Goal: Task Accomplishment & Management: Use online tool/utility

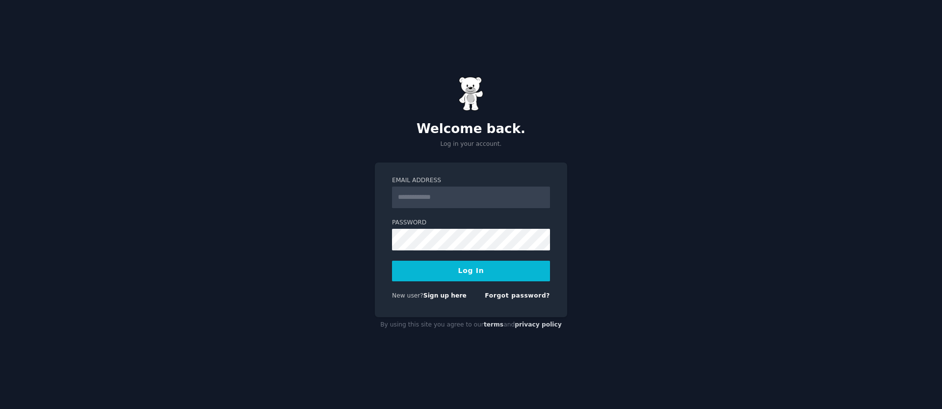
click at [481, 201] on input "Email Address" at bounding box center [471, 198] width 158 height 22
type input "**********"
click at [516, 275] on button "Log In" at bounding box center [471, 271] width 158 height 21
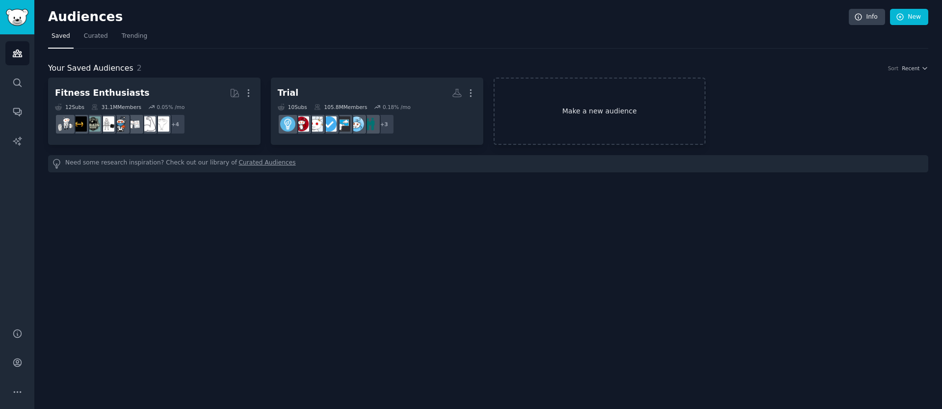
click at [646, 113] on link "Make a new audience" at bounding box center [600, 111] width 213 height 67
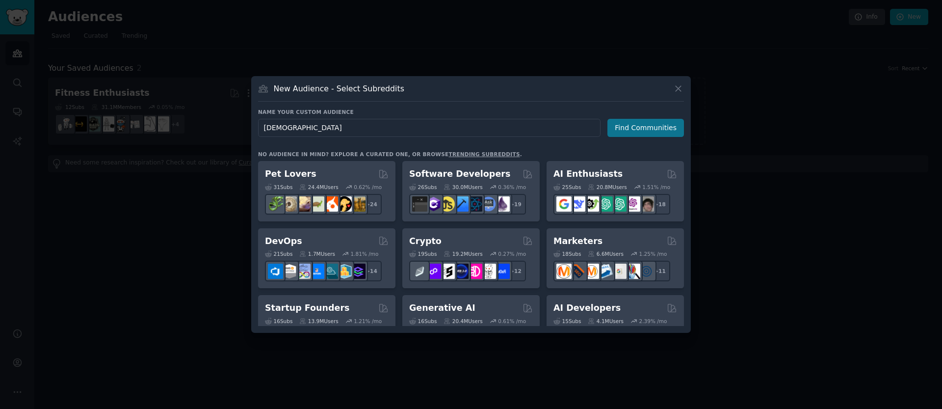
type input "christianity"
click at [622, 130] on button "Find Communities" at bounding box center [646, 128] width 77 height 18
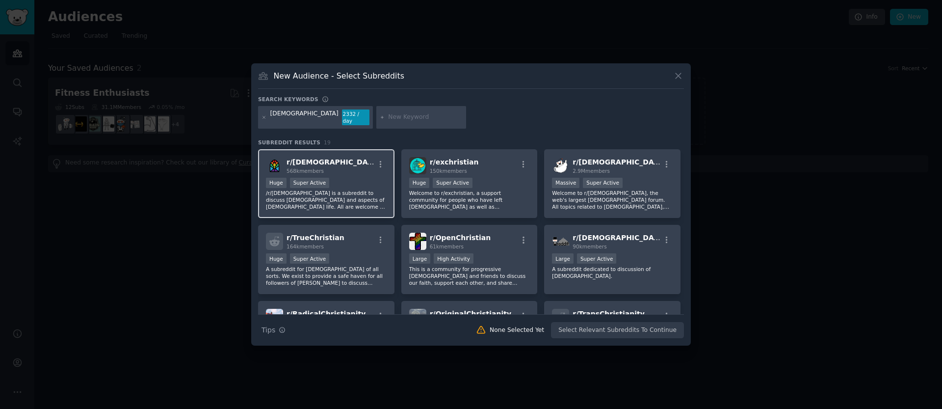
click at [343, 178] on div "Huge Super Active" at bounding box center [326, 184] width 121 height 12
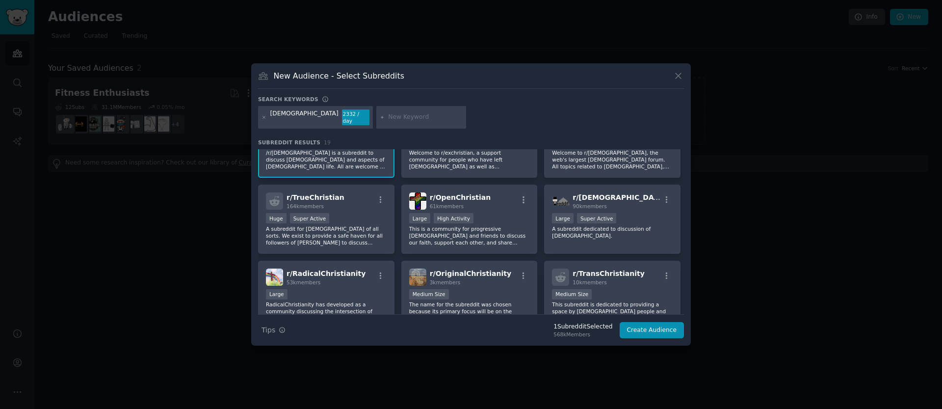
scroll to position [50, 0]
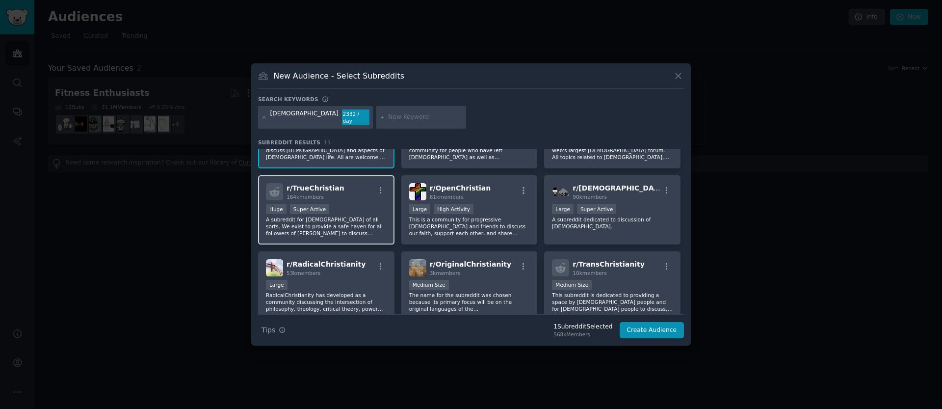
click at [334, 199] on div "164k members" at bounding box center [316, 196] width 58 height 7
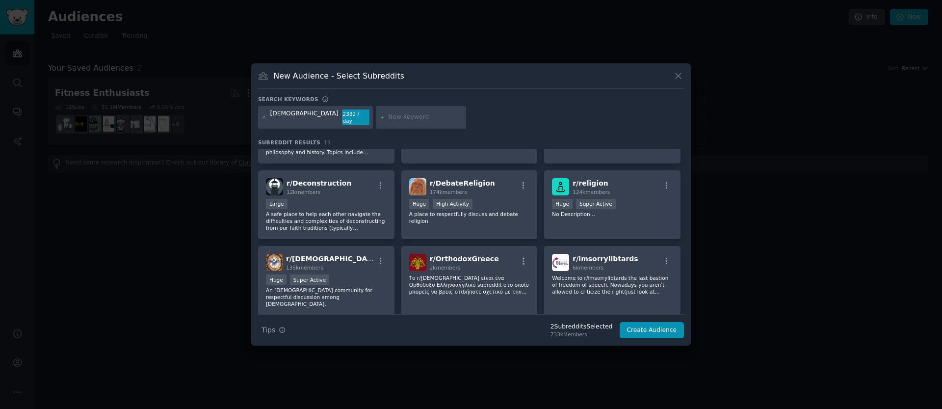
scroll to position [0, 0]
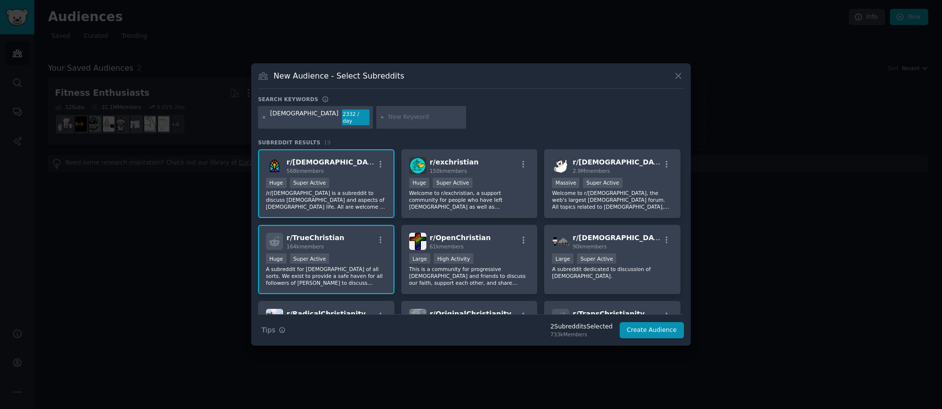
click at [262, 117] on icon at bounding box center [264, 117] width 5 height 5
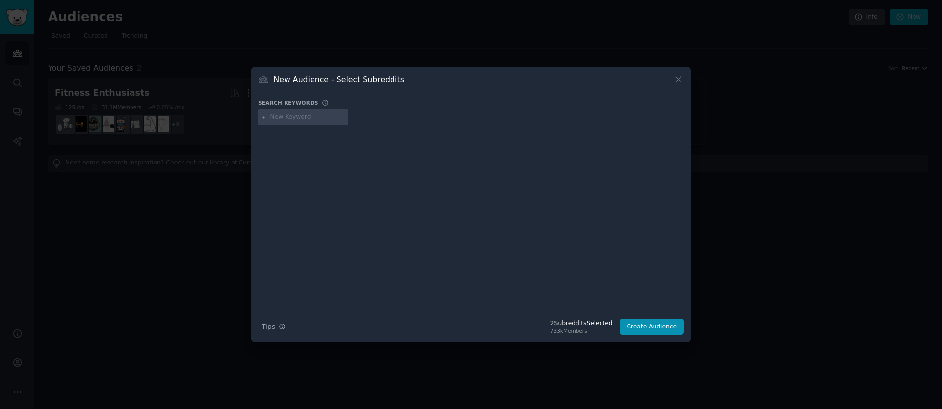
click at [290, 116] on input "text" at bounding box center [307, 117] width 75 height 9
type input "christian memes"
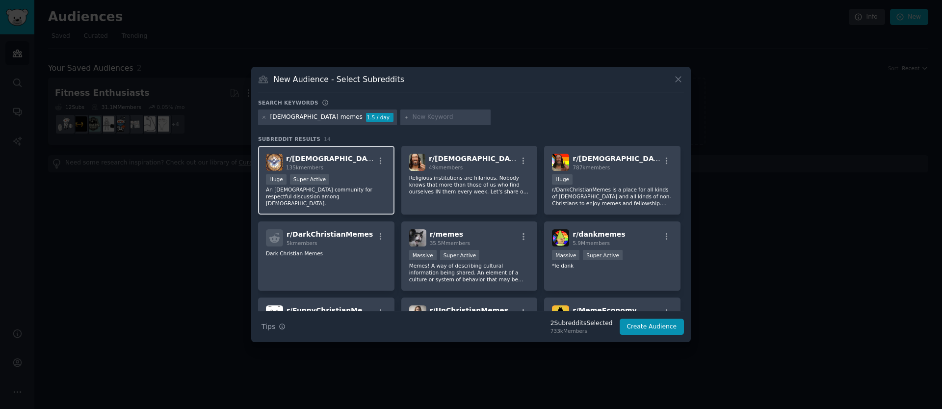
click at [352, 164] on div "r/ Christian 135k members" at bounding box center [326, 162] width 121 height 17
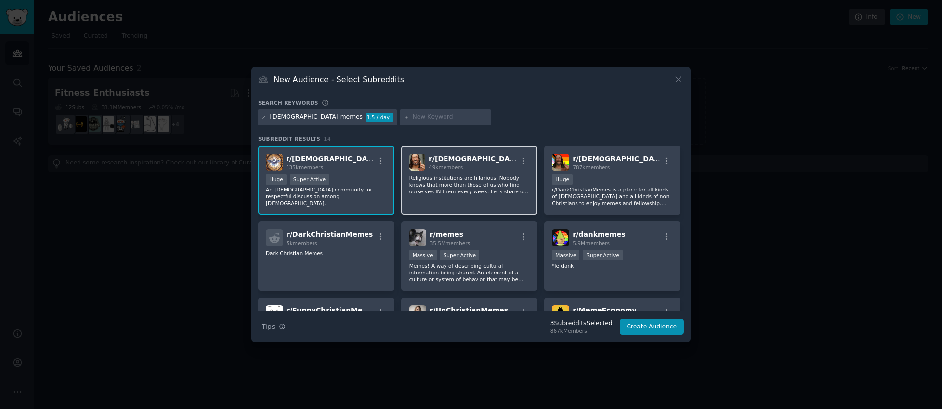
click at [472, 195] on div "r/ christianmemes 49k members Religious institutions are hilarious. Nobody know…" at bounding box center [470, 180] width 136 height 69
click at [481, 188] on p "Religious institutions are hilarious. Nobody knows that more than those of us w…" at bounding box center [469, 184] width 121 height 21
click at [593, 188] on p "r/DankChristianMemes is a place for all kinds of Christians and all kinds of no…" at bounding box center [612, 196] width 121 height 21
click at [264, 116] on icon at bounding box center [264, 117] width 5 height 5
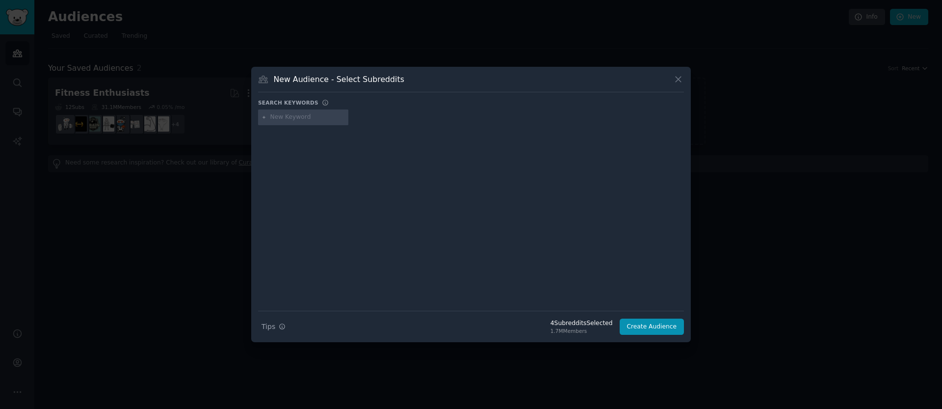
click at [303, 115] on input "text" at bounding box center [307, 117] width 75 height 9
type input "bible"
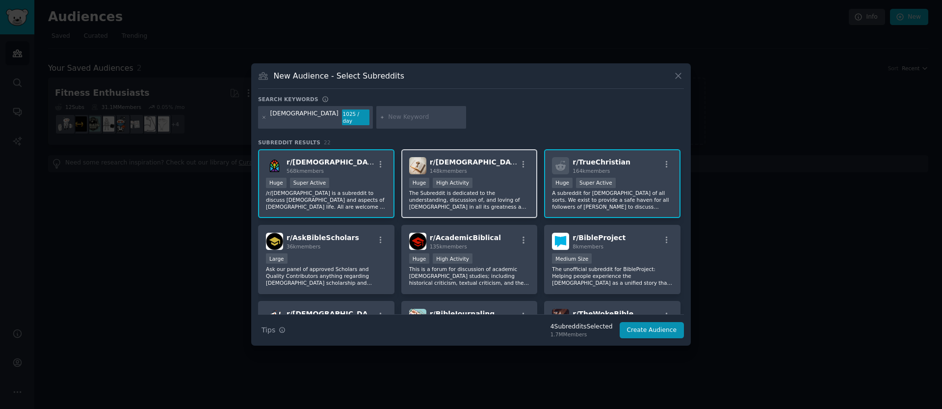
click at [494, 189] on p "The Subreddit is dedicated to the understanding, discussion of, and loving of T…" at bounding box center [469, 199] width 121 height 21
click at [265, 118] on icon at bounding box center [264, 117] width 5 height 5
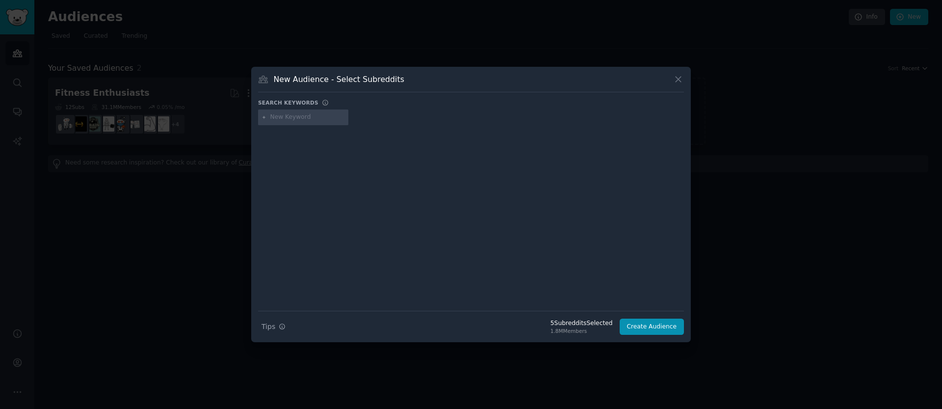
click at [280, 117] on input "text" at bounding box center [307, 117] width 75 height 9
type input "apologetics"
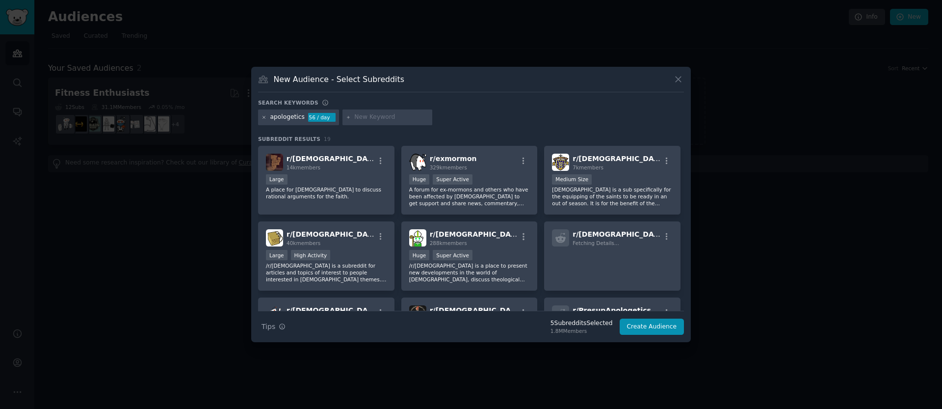
click at [265, 116] on icon at bounding box center [264, 117] width 5 height 5
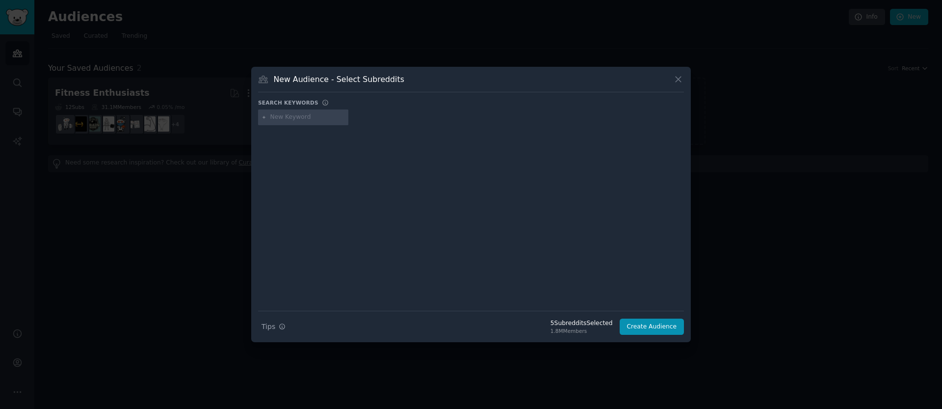
click at [292, 122] on div at bounding box center [303, 117] width 90 height 16
click at [296, 119] on input "text" at bounding box center [307, 117] width 75 height 9
type input "christian teens"
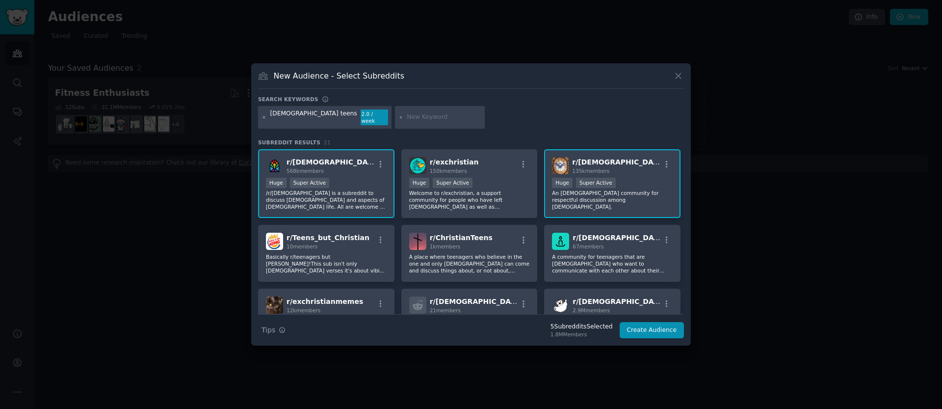
click at [262, 116] on icon at bounding box center [264, 117] width 5 height 5
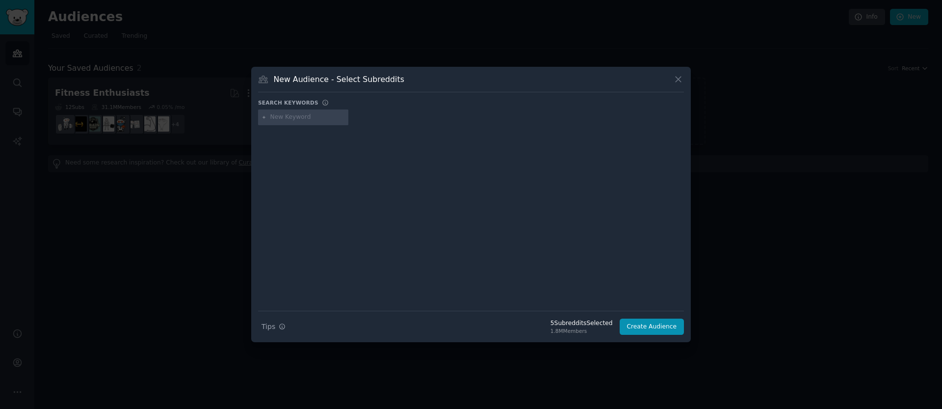
click at [278, 118] on input "text" at bounding box center [307, 117] width 75 height 9
type input "open christian"
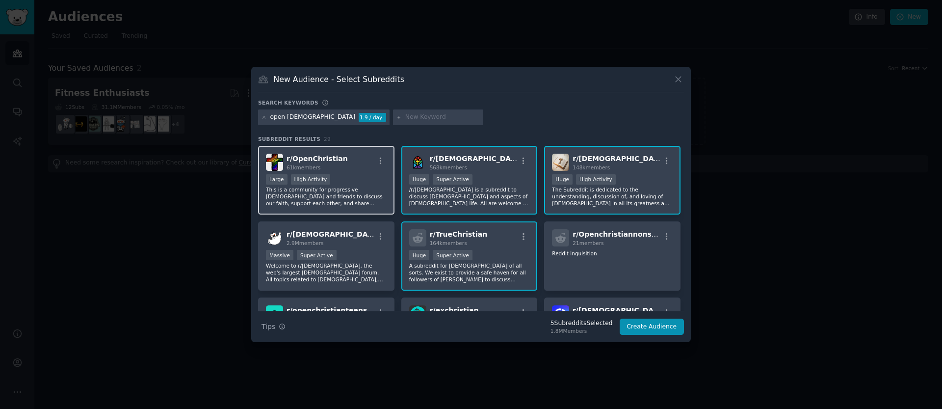
click at [350, 169] on div "r/ OpenChristian 61k members" at bounding box center [326, 162] width 121 height 17
click at [267, 117] on icon at bounding box center [264, 117] width 5 height 5
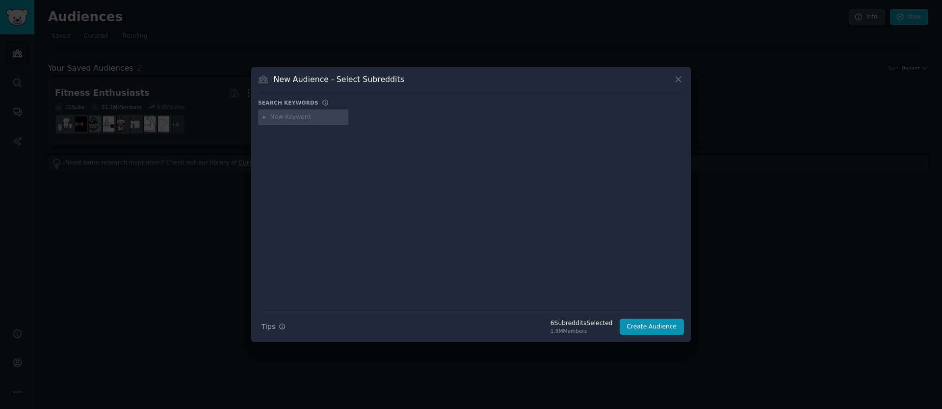
click at [290, 117] on input "text" at bounding box center [307, 117] width 75 height 9
type input "christian music"
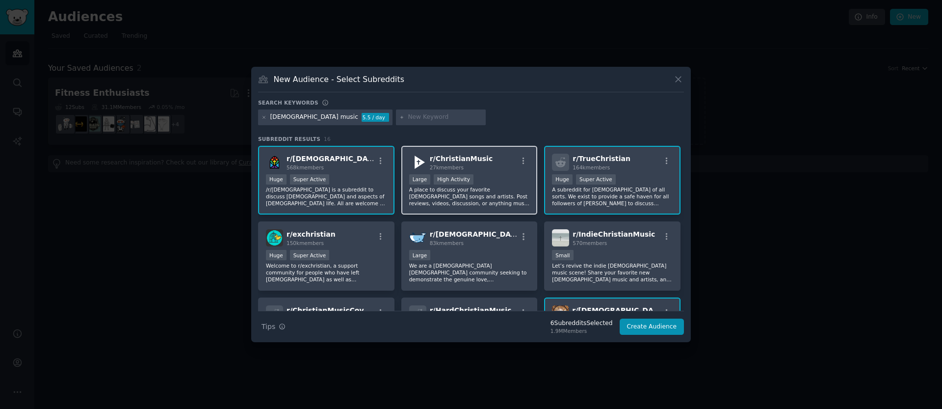
click at [490, 184] on div "Large High Activity" at bounding box center [469, 180] width 121 height 12
click at [643, 328] on button "Create Audience" at bounding box center [652, 327] width 65 height 17
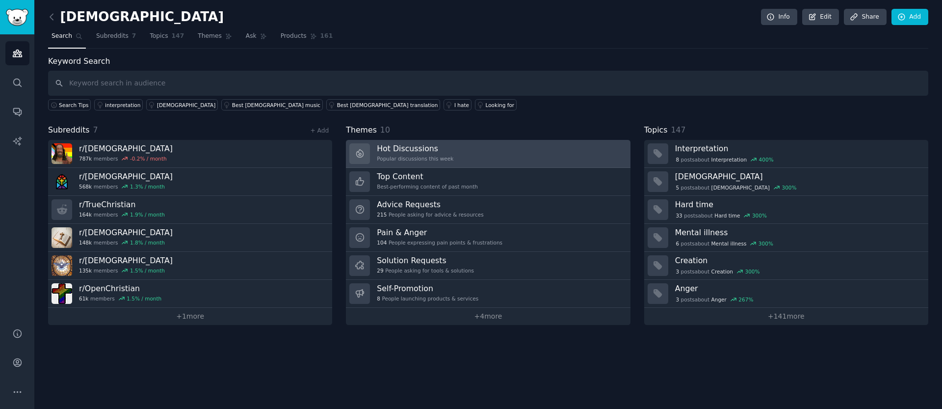
click at [430, 155] on div "Popular discussions this week" at bounding box center [415, 158] width 77 height 7
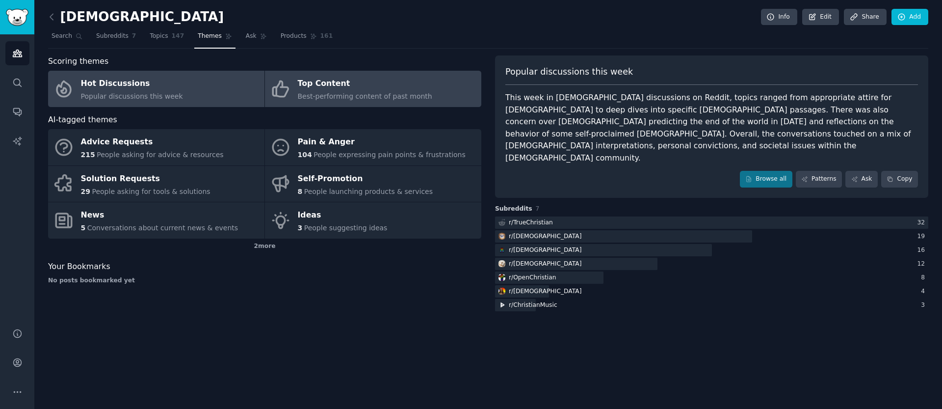
click at [390, 103] on link "Top Content Best-performing content of past month" at bounding box center [373, 89] width 216 height 36
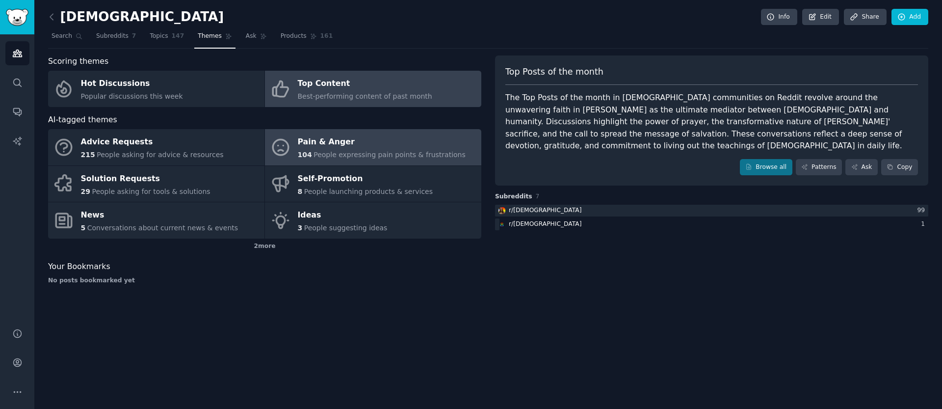
click at [325, 144] on div "Pain & Anger" at bounding box center [382, 142] width 168 height 16
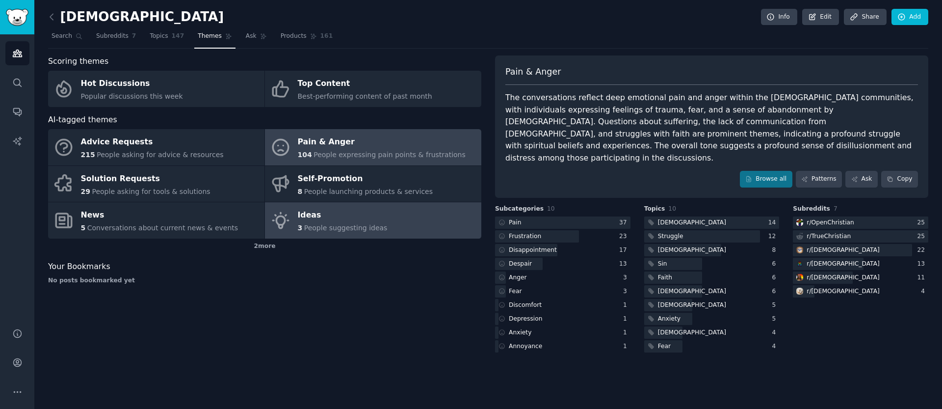
click at [342, 215] on div "Ideas" at bounding box center [343, 216] width 90 height 16
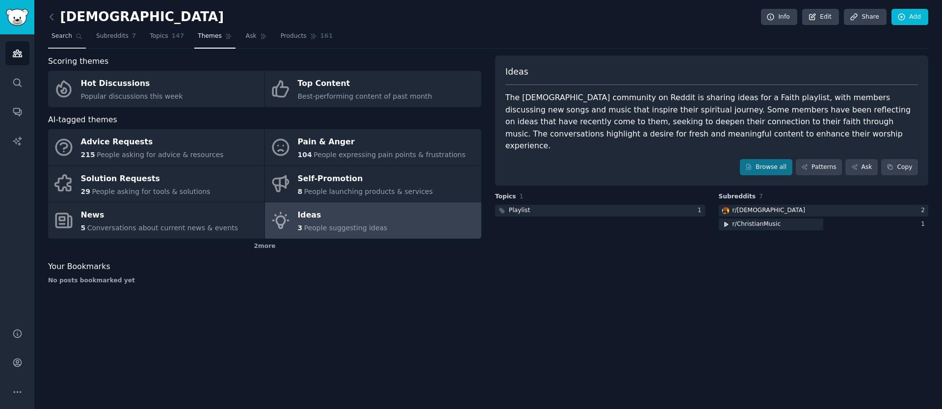
click at [77, 34] on icon at bounding box center [79, 36] width 5 height 5
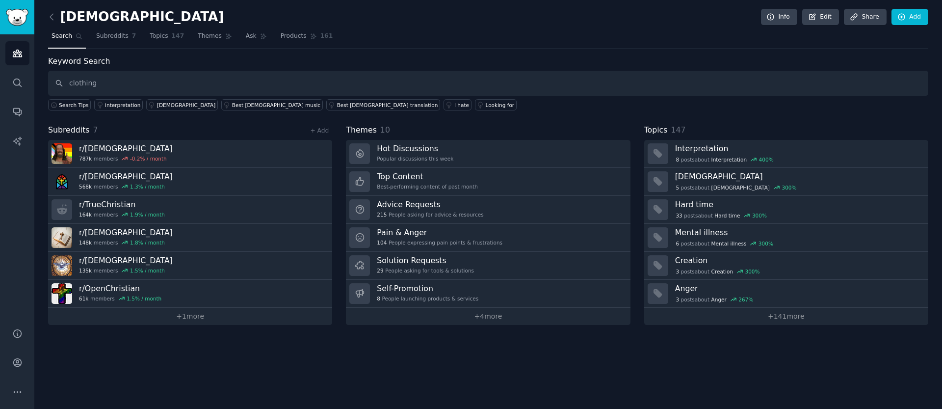
type input "clothing"
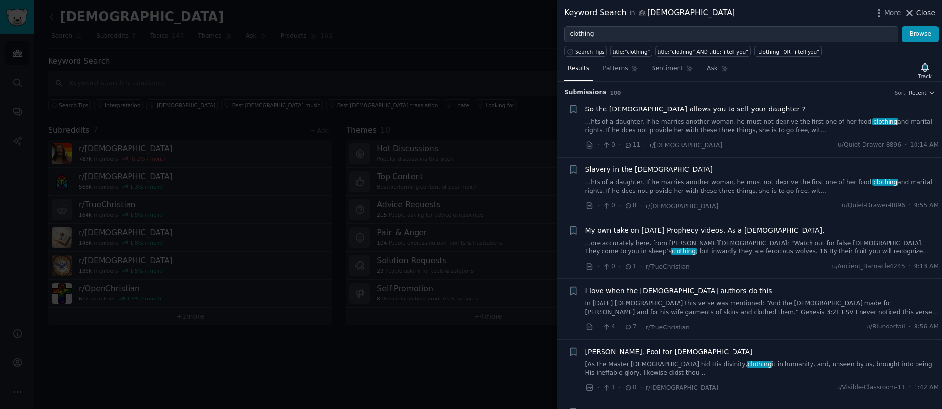
click at [918, 15] on span "Close" at bounding box center [926, 13] width 19 height 10
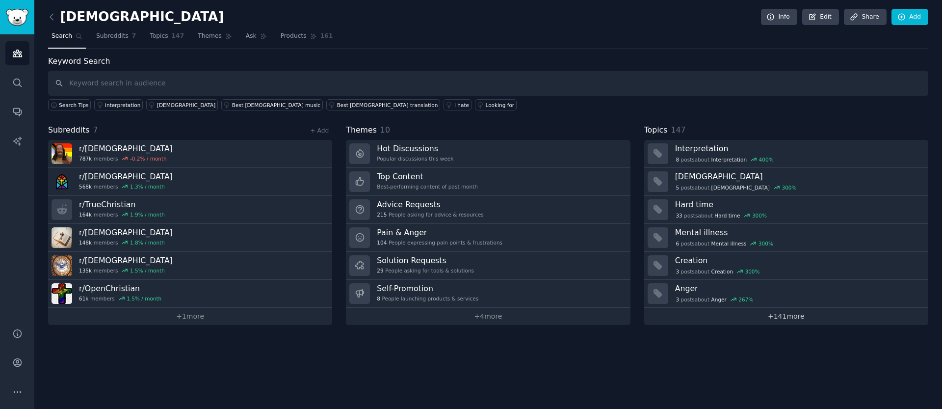
click at [779, 317] on link "+ 141 more" at bounding box center [787, 316] width 284 height 17
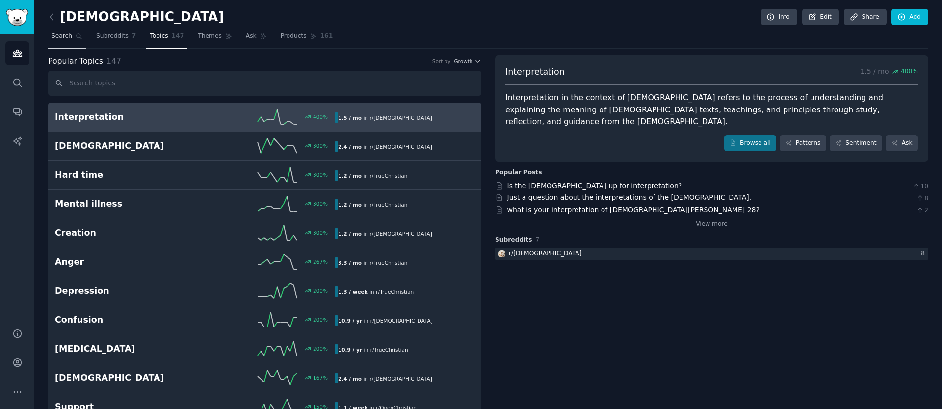
click at [76, 38] on icon at bounding box center [79, 36] width 7 height 7
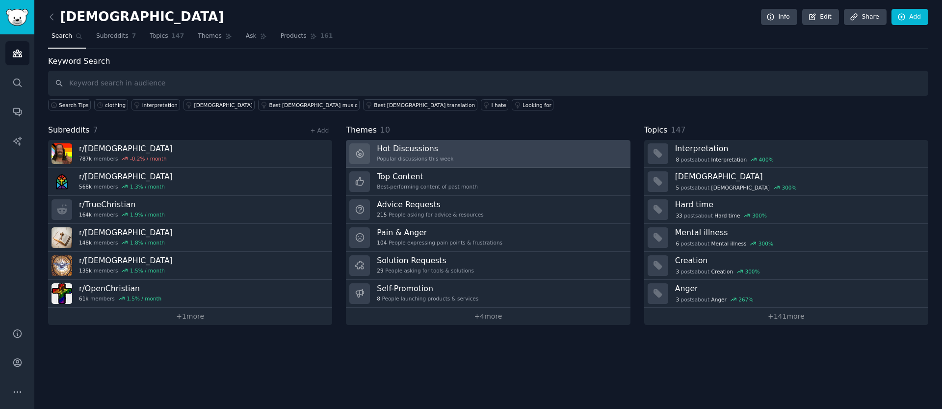
click at [510, 161] on link "Hot Discussions Popular discussions this week" at bounding box center [488, 154] width 284 height 28
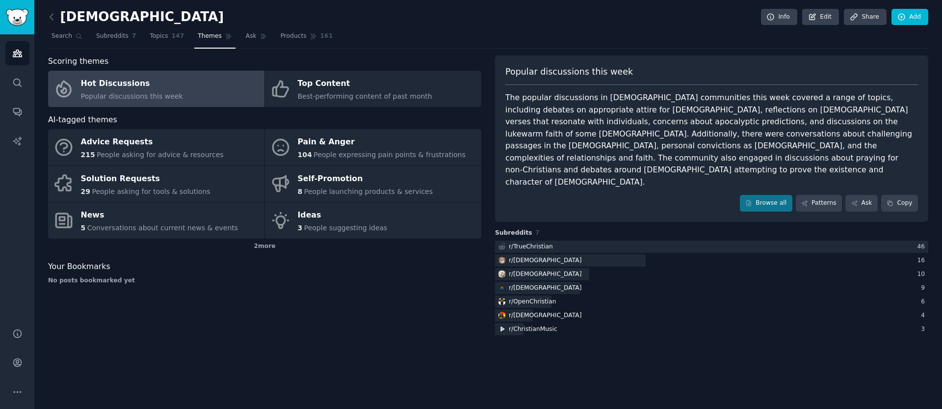
click at [269, 246] on div "2 more" at bounding box center [264, 247] width 433 height 16
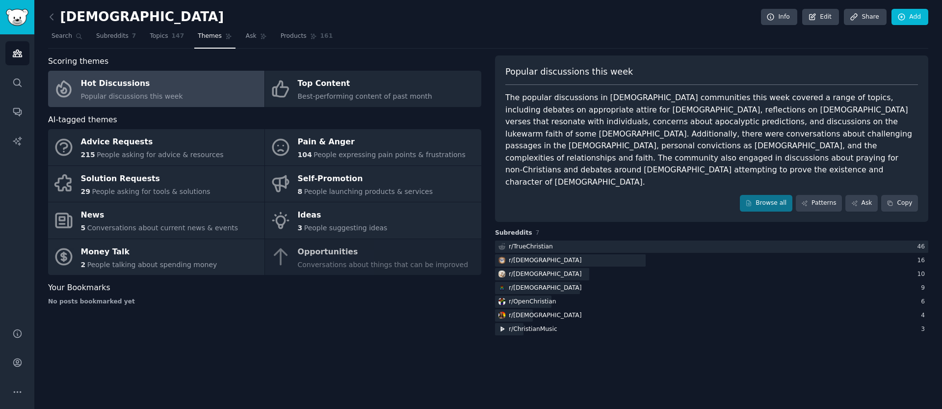
click at [296, 246] on div "Advice Requests 215 People asking for advice & resources Pain & Anger 104 Peopl…" at bounding box center [264, 202] width 433 height 146
